Goal: Information Seeking & Learning: Check status

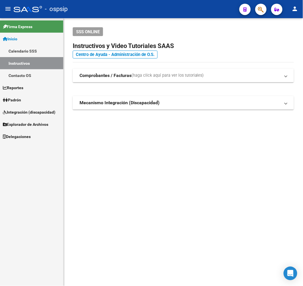
click at [257, 11] on button "button" at bounding box center [260, 9] width 11 height 11
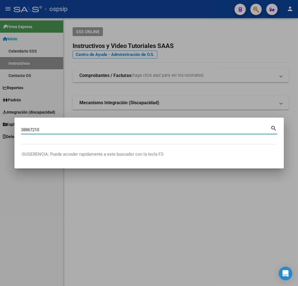
type input "38867210"
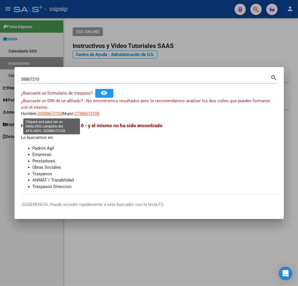
click at [49, 116] on span "20388672103" at bounding box center [50, 113] width 25 height 5
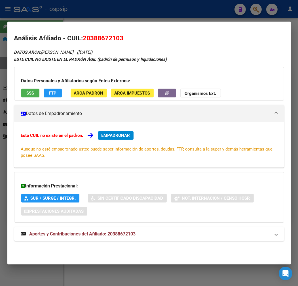
click at [169, 237] on mat-panel-title "Aportes y Contribuciones del Afiliado: 20388672103" at bounding box center [146, 233] width 250 height 7
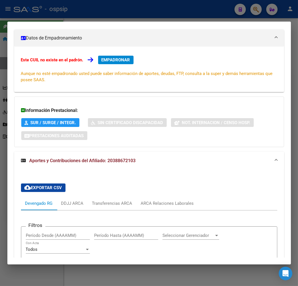
scroll to position [182, 0]
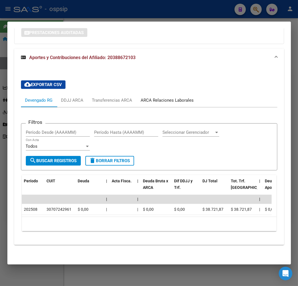
click at [178, 98] on div "ARCA Relaciones Laborales" at bounding box center [167, 100] width 53 height 6
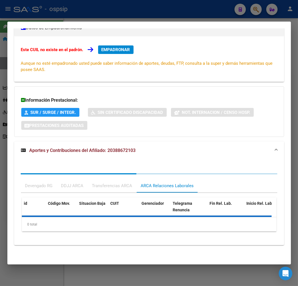
scroll to position [112, 0]
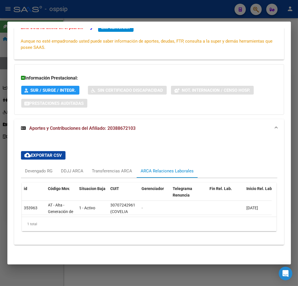
click at [114, 11] on div at bounding box center [149, 143] width 298 height 286
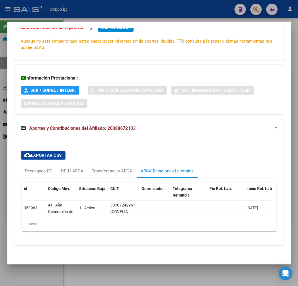
drag, startPoint x: 115, startPoint y: 11, endPoint x: 183, endPoint y: 42, distance: 74.2
click at [118, 15] on div at bounding box center [149, 143] width 298 height 286
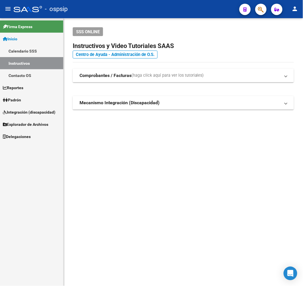
click at [259, 10] on icon "button" at bounding box center [261, 9] width 6 height 7
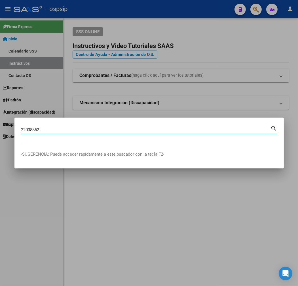
type input "22038852"
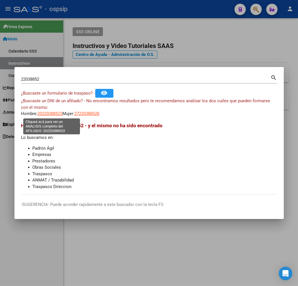
click at [54, 115] on span "20220388523" at bounding box center [50, 113] width 25 height 5
type textarea "20220388523"
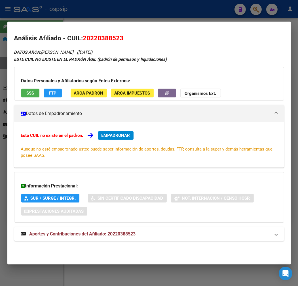
drag, startPoint x: 196, startPoint y: 238, endPoint x: 195, endPoint y: 217, distance: 21.1
click at [196, 238] on mat-expansion-panel-header "Aportes y Contribuciones del Afiliado: 20220388523" at bounding box center [149, 234] width 270 height 14
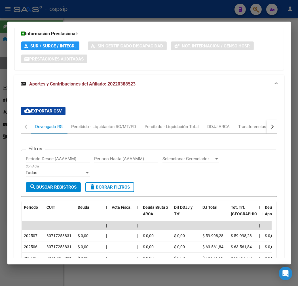
scroll to position [158, 0]
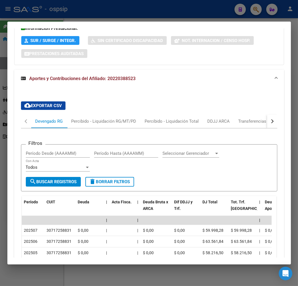
click at [270, 121] on div "button" at bounding box center [272, 121] width 4 height 4
click at [249, 123] on div "ARCA Relaciones Laborales" at bounding box center [233, 121] width 53 height 6
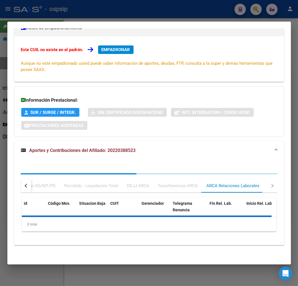
scroll to position [127, 0]
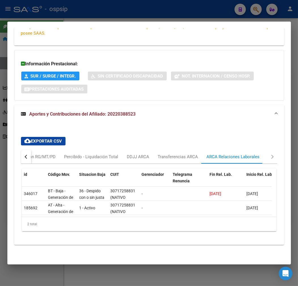
click at [128, 16] on div at bounding box center [149, 143] width 298 height 286
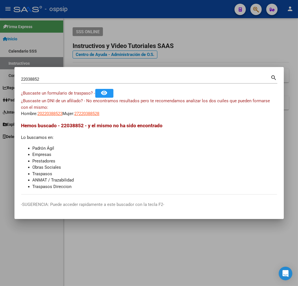
drag, startPoint x: 259, startPoint y: 7, endPoint x: 259, endPoint y: 28, distance: 21.0
click at [259, 9] on div at bounding box center [149, 143] width 298 height 286
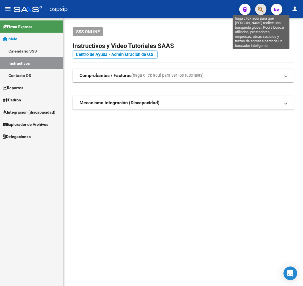
click at [263, 12] on icon "button" at bounding box center [261, 9] width 6 height 7
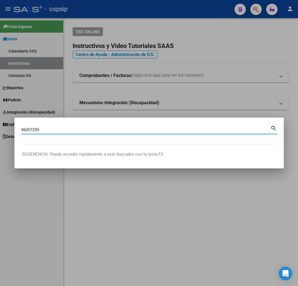
type input "96057259"
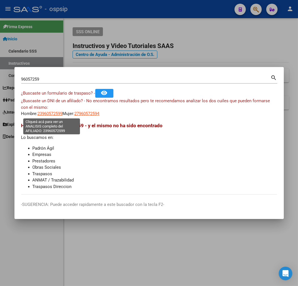
click at [53, 114] on span "23960572599" at bounding box center [50, 113] width 25 height 5
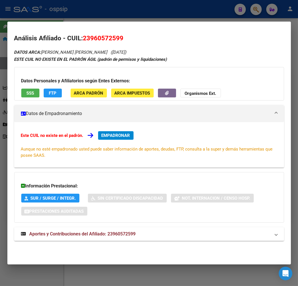
click at [123, 13] on div at bounding box center [149, 143] width 298 height 286
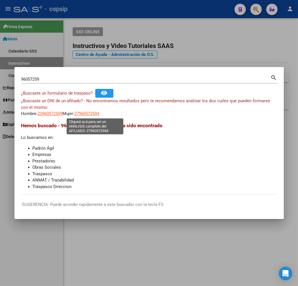
click at [96, 116] on span "27960572594" at bounding box center [87, 113] width 25 height 5
type textarea "27960572594"
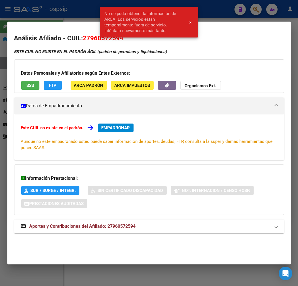
click at [66, 17] on div at bounding box center [149, 143] width 298 height 286
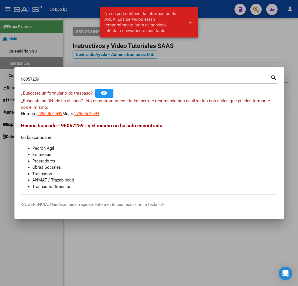
drag, startPoint x: 79, startPoint y: 39, endPoint x: 96, endPoint y: 66, distance: 31.9
click at [81, 43] on div at bounding box center [149, 143] width 298 height 286
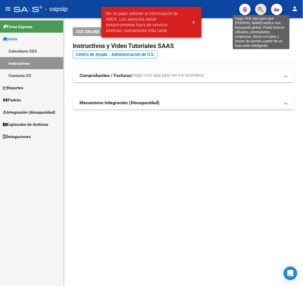
click at [263, 9] on icon "button" at bounding box center [261, 9] width 6 height 7
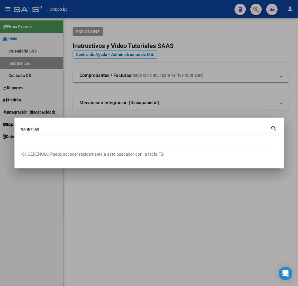
type input "96057259"
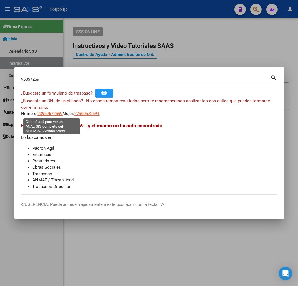
click at [45, 114] on span "23960572599" at bounding box center [50, 113] width 25 height 5
type textarea "23960572599"
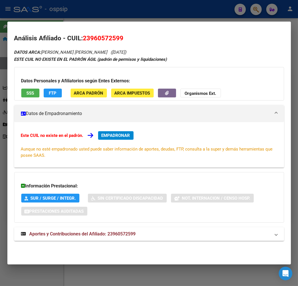
drag, startPoint x: 137, startPoint y: 13, endPoint x: 140, endPoint y: 15, distance: 4.2
click at [137, 13] on div at bounding box center [149, 143] width 298 height 286
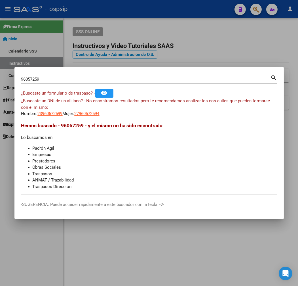
click at [211, 47] on div at bounding box center [149, 143] width 298 height 286
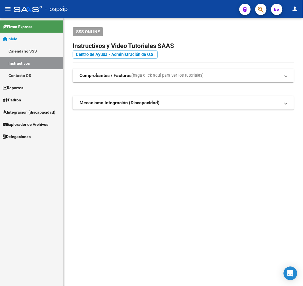
click at [260, 7] on icon "button" at bounding box center [261, 9] width 6 height 7
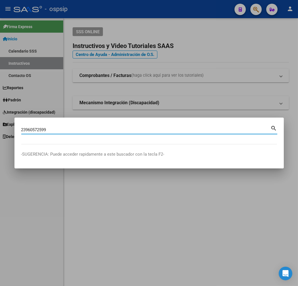
type input "23960572599"
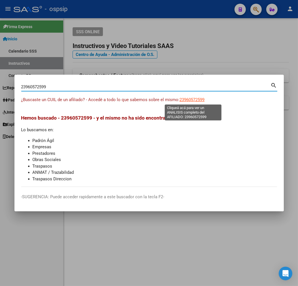
click at [191, 98] on span "23960572599" at bounding box center [192, 99] width 25 height 5
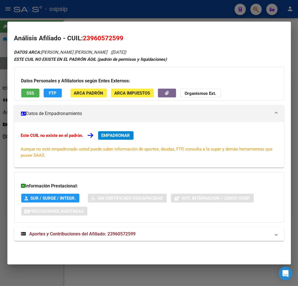
click at [130, 12] on div at bounding box center [149, 143] width 298 height 286
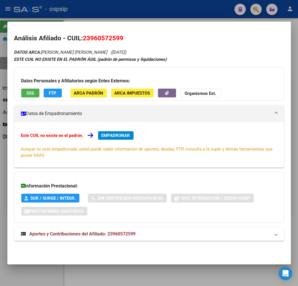
click at [137, 15] on div at bounding box center [149, 143] width 298 height 286
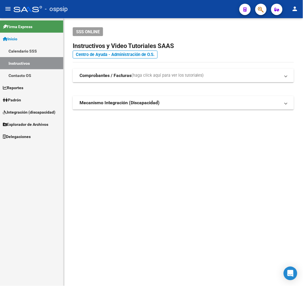
click at [265, 13] on div at bounding box center [259, 9] width 16 height 12
click at [257, 8] on button "button" at bounding box center [260, 9] width 11 height 11
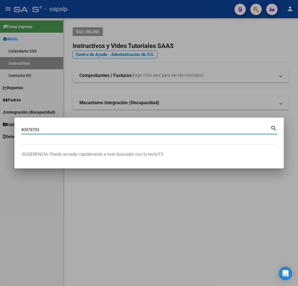
type input "40978793"
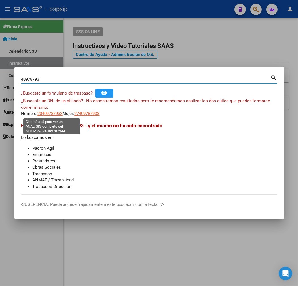
click at [46, 116] on span "20409787933" at bounding box center [50, 113] width 25 height 5
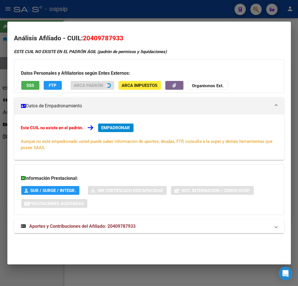
click at [96, 21] on div at bounding box center [149, 143] width 298 height 286
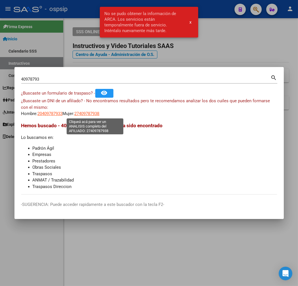
click at [96, 113] on span "27409787938" at bounding box center [87, 113] width 25 height 5
type textarea "27409787938"
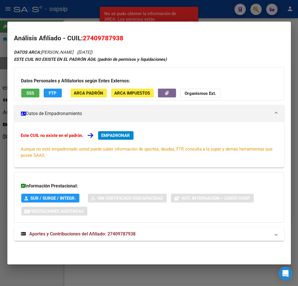
click at [141, 231] on mat-panel-title "Aportes y Contribuciones del Afiliado: 27409787938" at bounding box center [146, 233] width 250 height 7
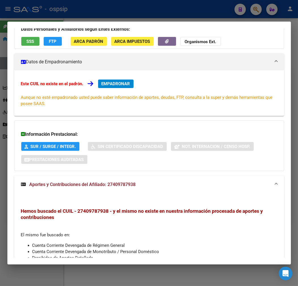
scroll to position [0, 0]
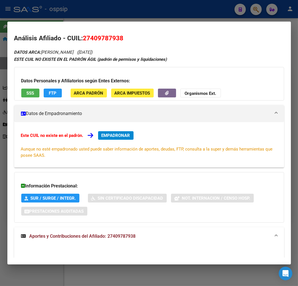
click at [127, 9] on div at bounding box center [149, 143] width 298 height 286
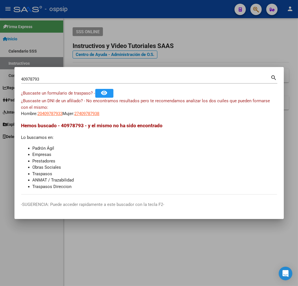
drag, startPoint x: 127, startPoint y: 9, endPoint x: 212, endPoint y: 27, distance: 87.1
click at [131, 18] on div at bounding box center [149, 143] width 298 height 286
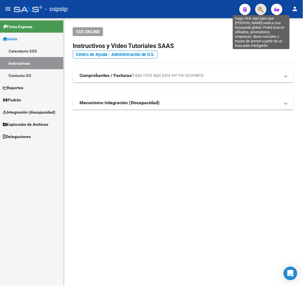
click at [263, 8] on icon "button" at bounding box center [261, 9] width 6 height 7
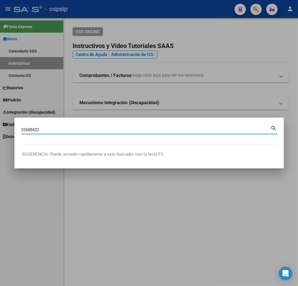
type input "32688422"
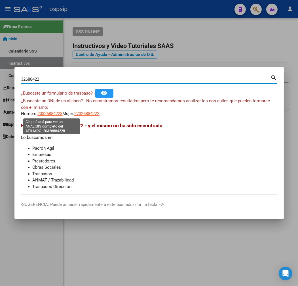
click at [54, 113] on span "20326884228" at bounding box center [50, 113] width 25 height 5
type textarea "20326884228"
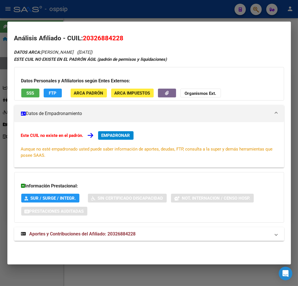
click at [141, 238] on mat-expansion-panel-header "Aportes y Contribuciones del Afiliado: 20326884228" at bounding box center [149, 234] width 270 height 14
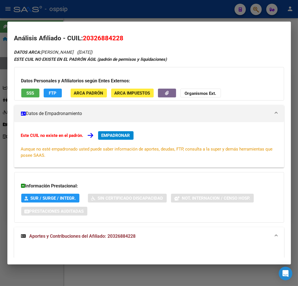
click at [112, 16] on div at bounding box center [149, 143] width 298 height 286
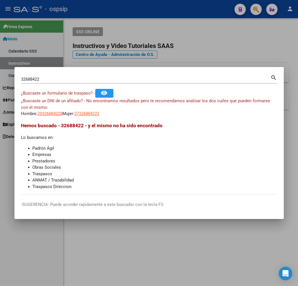
drag, startPoint x: 114, startPoint y: 16, endPoint x: 175, endPoint y: 187, distance: 182.0
click at [115, 17] on div at bounding box center [149, 143] width 298 height 286
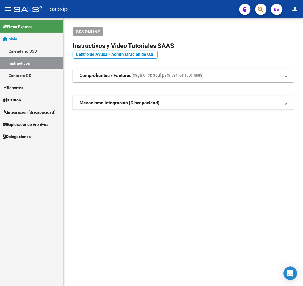
click at [267, 7] on mat-toolbar "menu - ospsip person" at bounding box center [151, 9] width 303 height 18
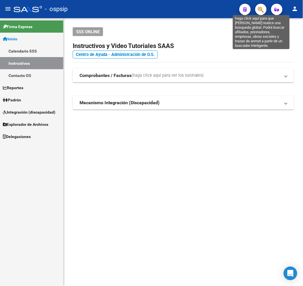
click at [261, 9] on icon "button" at bounding box center [261, 9] width 6 height 7
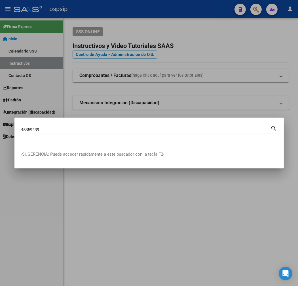
type input "45359439"
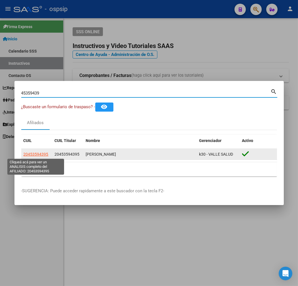
click at [35, 152] on span "20453594395" at bounding box center [36, 154] width 25 height 5
type textarea "20453594395"
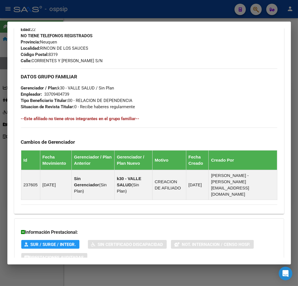
scroll to position [292, 0]
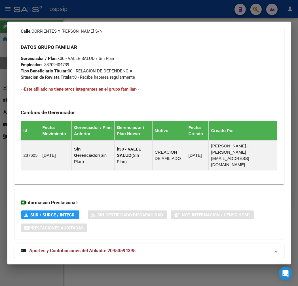
drag, startPoint x: 137, startPoint y: 244, endPoint x: 163, endPoint y: 232, distance: 28.3
click at [138, 244] on mat-expansion-panel-header "Aportes y Contribuciones del Afiliado: 20453594395" at bounding box center [149, 251] width 270 height 14
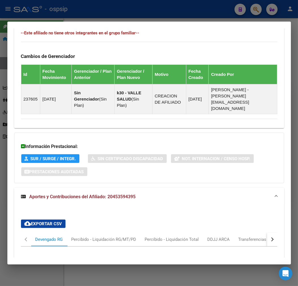
scroll to position [256, 0]
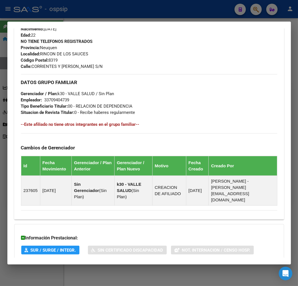
click at [128, 15] on div at bounding box center [149, 143] width 298 height 286
click at [129, 15] on div at bounding box center [149, 143] width 298 height 286
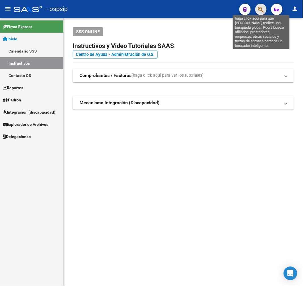
click at [258, 9] on icon "button" at bounding box center [261, 9] width 6 height 7
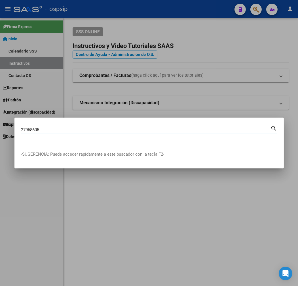
type input "27968605"
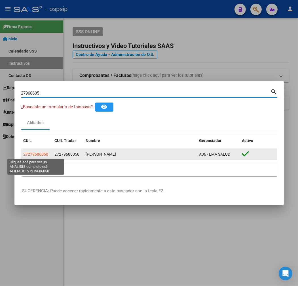
click at [41, 154] on span "27279686050" at bounding box center [36, 154] width 25 height 5
type textarea "27279686050"
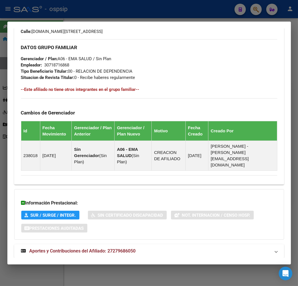
scroll to position [292, 0]
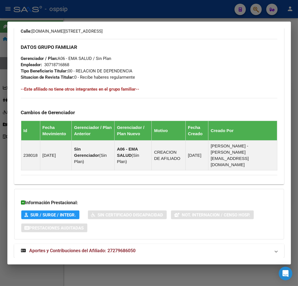
drag, startPoint x: 176, startPoint y: 239, endPoint x: 188, endPoint y: 237, distance: 12.5
click at [176, 247] on mat-panel-title "Aportes y Contribuciones del Afiliado: 27279686050" at bounding box center [146, 250] width 250 height 7
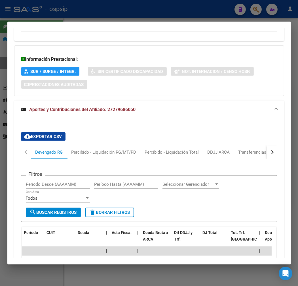
scroll to position [359, 0]
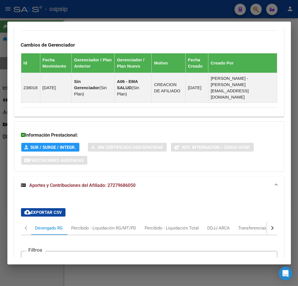
click at [157, 13] on div at bounding box center [149, 143] width 298 height 286
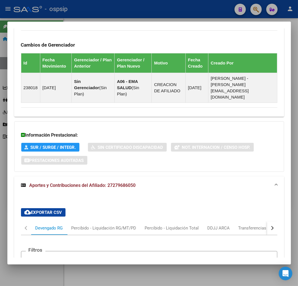
click at [157, 13] on div at bounding box center [149, 143] width 298 height 286
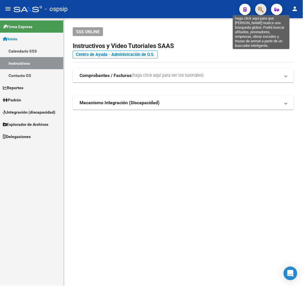
click at [261, 12] on icon "button" at bounding box center [261, 9] width 6 height 7
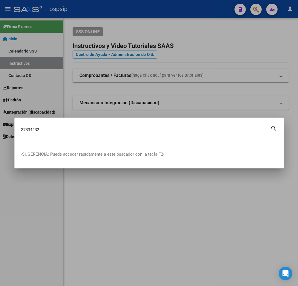
type input "37834432"
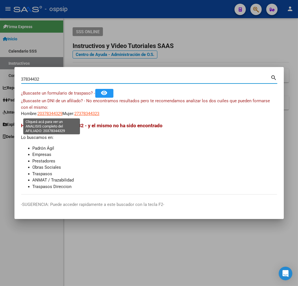
click at [61, 115] on span "20378344329" at bounding box center [50, 113] width 25 height 5
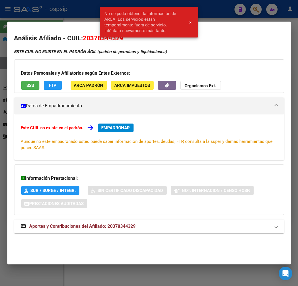
drag, startPoint x: 71, startPoint y: 10, endPoint x: 94, endPoint y: 20, distance: 24.9
click at [71, 11] on div at bounding box center [149, 143] width 298 height 286
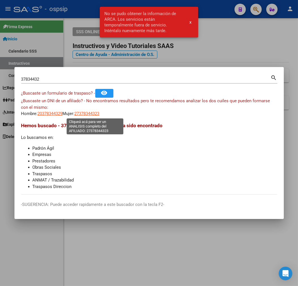
click at [95, 114] on span "27378344323" at bounding box center [87, 113] width 25 height 5
copy span "3"
type textarea "27378344323"
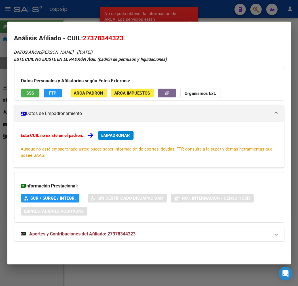
drag, startPoint x: 165, startPoint y: 233, endPoint x: 182, endPoint y: 202, distance: 34.7
click at [166, 231] on mat-panel-title "Aportes y Contribuciones del Afiliado: 27378344323" at bounding box center [146, 233] width 250 height 7
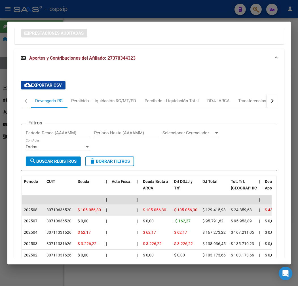
scroll to position [182, 0]
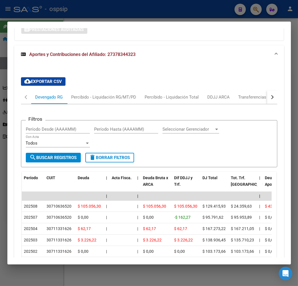
click at [90, 11] on div at bounding box center [149, 143] width 298 height 286
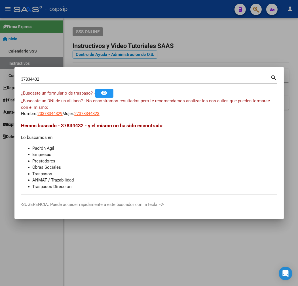
drag, startPoint x: 90, startPoint y: 11, endPoint x: 183, endPoint y: 24, distance: 93.7
click at [92, 13] on div at bounding box center [149, 143] width 298 height 286
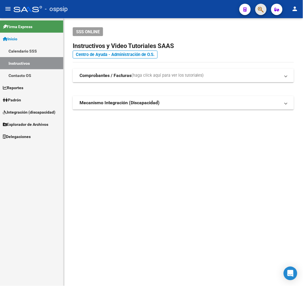
click at [258, 14] on span "button" at bounding box center [261, 10] width 6 height 12
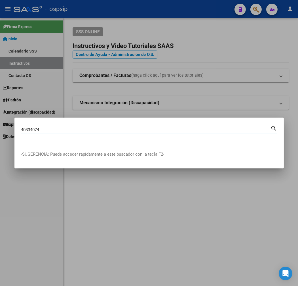
type input "40334074"
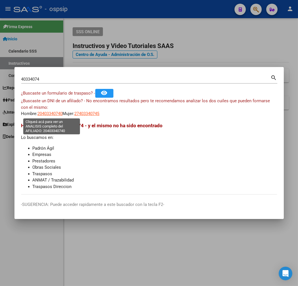
click at [54, 114] on span "20403340740" at bounding box center [50, 113] width 25 height 5
type textarea "20403340740"
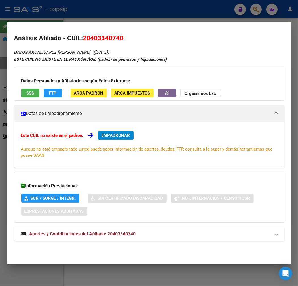
click at [159, 231] on mat-panel-title "Aportes y Contribuciones del Afiliado: 20403340740" at bounding box center [146, 233] width 250 height 7
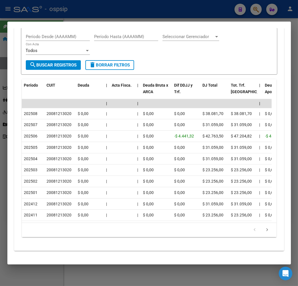
scroll to position [282, 0]
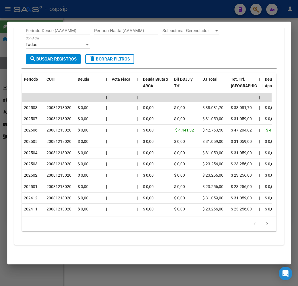
click at [99, 15] on div at bounding box center [149, 143] width 298 height 286
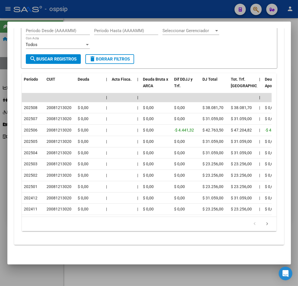
click at [99, 15] on div at bounding box center [149, 143] width 298 height 286
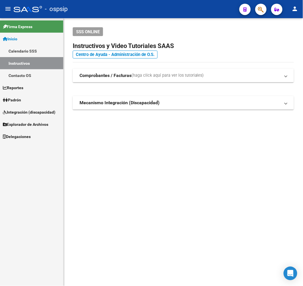
click at [263, 9] on icon "button" at bounding box center [261, 9] width 6 height 7
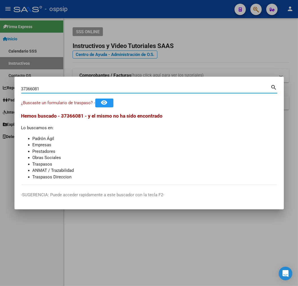
type input "37366081"
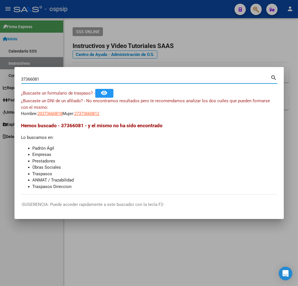
click at [51, 118] on mat-dialog-content "37366081 Buscar (apellido, dni, cuil, nro traspaso, cuit, obra social) search ¿…" at bounding box center [149, 134] width 270 height 121
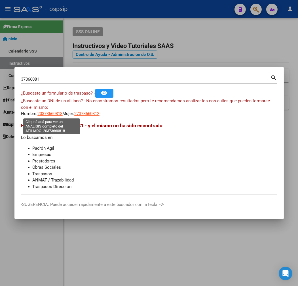
click at [51, 115] on span "20373660818" at bounding box center [50, 113] width 25 height 5
type textarea "20373660818"
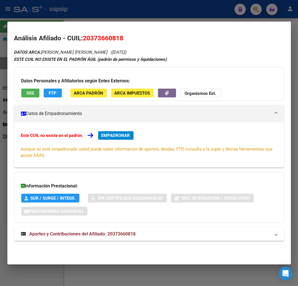
click at [100, 240] on mat-expansion-panel-header "Aportes y Contribuciones del Afiliado: 20373660818" at bounding box center [149, 234] width 270 height 14
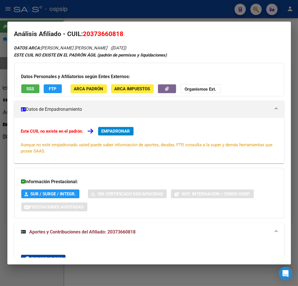
scroll to position [0, 0]
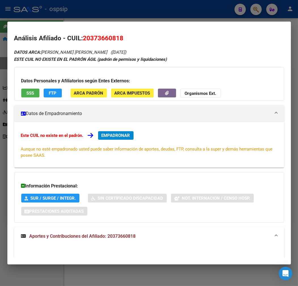
click at [135, 13] on div at bounding box center [149, 143] width 298 height 286
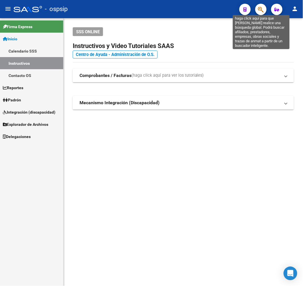
click at [263, 11] on icon "button" at bounding box center [261, 9] width 6 height 7
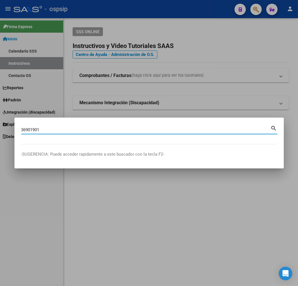
type input "36901901"
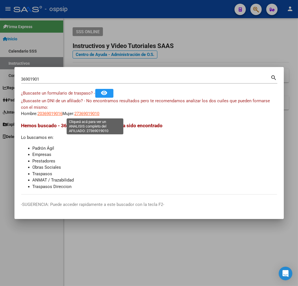
click at [98, 115] on span "27369019010" at bounding box center [87, 113] width 25 height 5
copy span "1"
type textarea "27369019010"
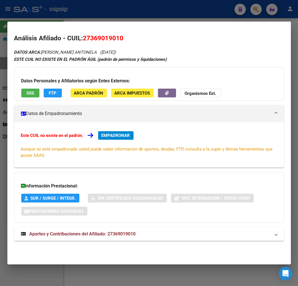
click at [158, 234] on mat-panel-title "Aportes y Contribuciones del Afiliado: 27369019010" at bounding box center [146, 233] width 250 height 7
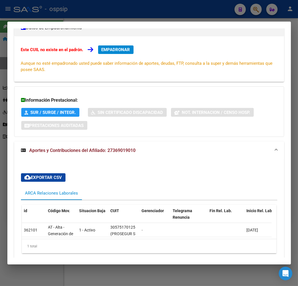
scroll to position [112, 0]
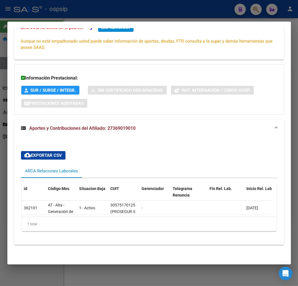
click at [149, 20] on div at bounding box center [149, 143] width 298 height 286
click at [150, 19] on div at bounding box center [149, 143] width 298 height 286
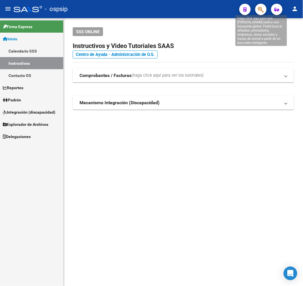
click at [262, 7] on icon "button" at bounding box center [261, 9] width 6 height 7
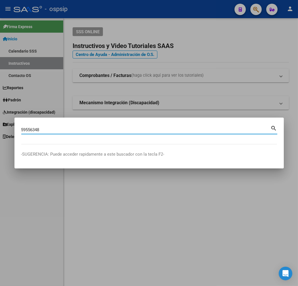
type input "59556348"
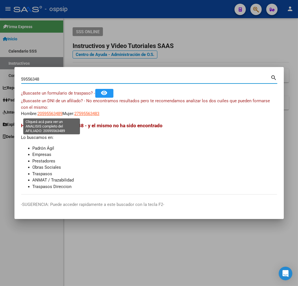
click at [55, 114] on span "20595563489" at bounding box center [50, 113] width 25 height 5
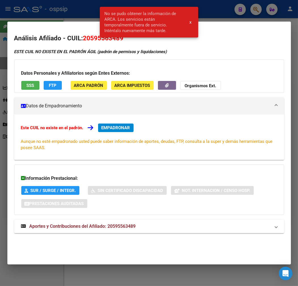
click at [86, 18] on div at bounding box center [149, 143] width 298 height 286
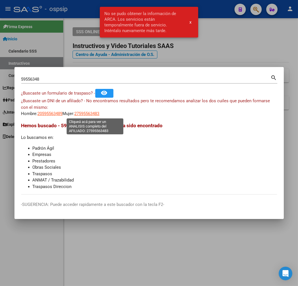
click at [96, 114] on span "27595563483" at bounding box center [87, 113] width 25 height 5
type textarea "27595563483"
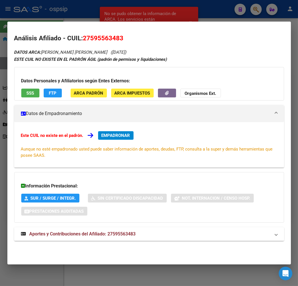
click at [173, 228] on mat-expansion-panel-header "Aportes y Contribuciones del Afiliado: 27595563483" at bounding box center [149, 234] width 270 height 14
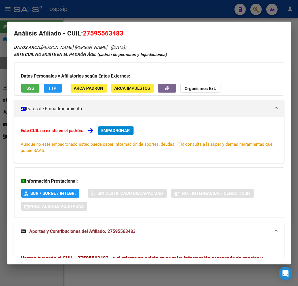
scroll to position [0, 0]
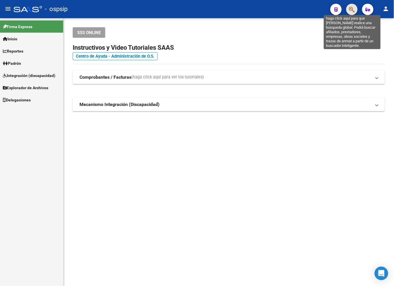
click at [353, 8] on icon "button" at bounding box center [352, 9] width 6 height 7
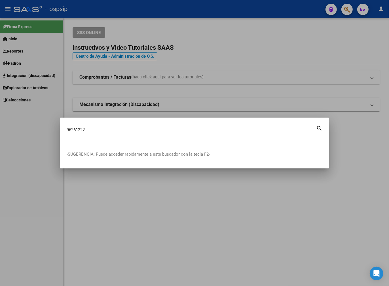
type input "96261222"
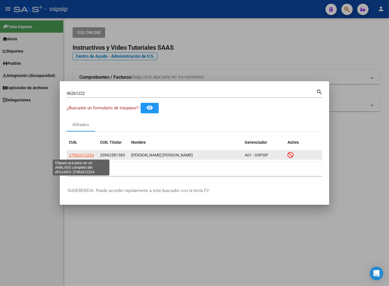
click at [83, 154] on span "27962612224" at bounding box center [81, 155] width 25 height 5
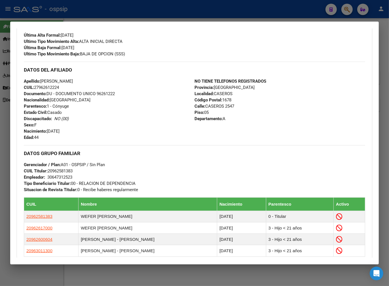
scroll to position [158, 0]
